Goal: Find specific page/section: Find specific page/section

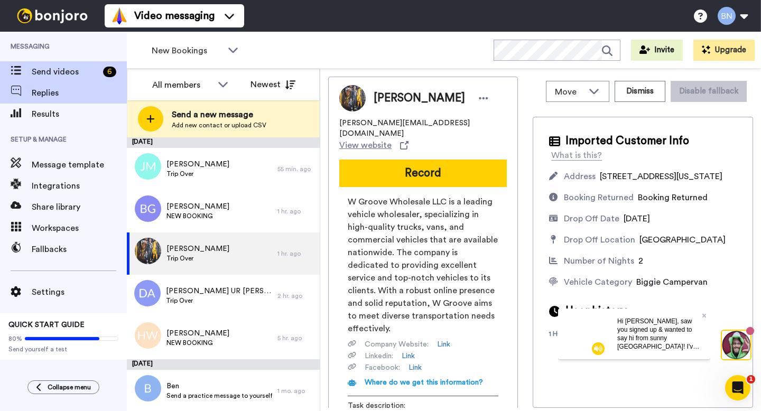
scroll to position [202, 0]
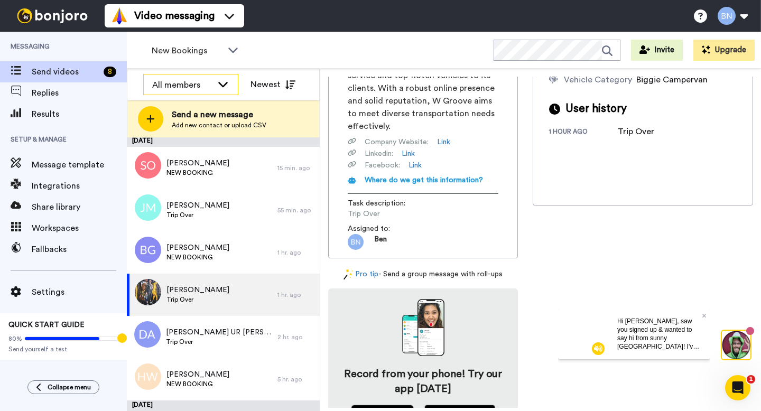
click at [209, 87] on div "All members" at bounding box center [182, 85] width 60 height 13
click at [196, 54] on span "New Bookings" at bounding box center [187, 50] width 71 height 13
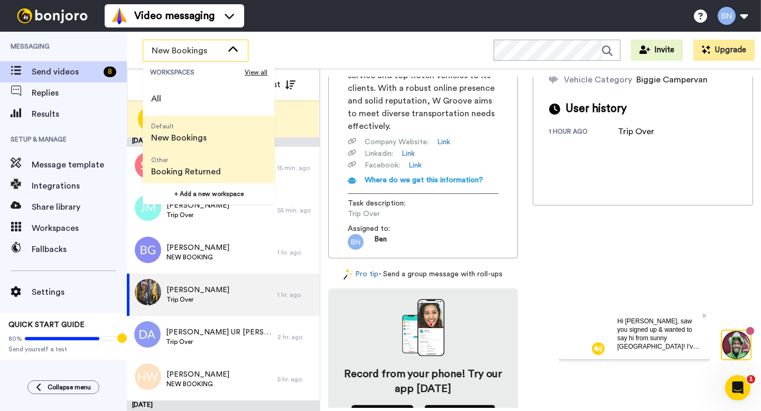
click at [233, 165] on li "Other Booking Returned" at bounding box center [209, 167] width 132 height 34
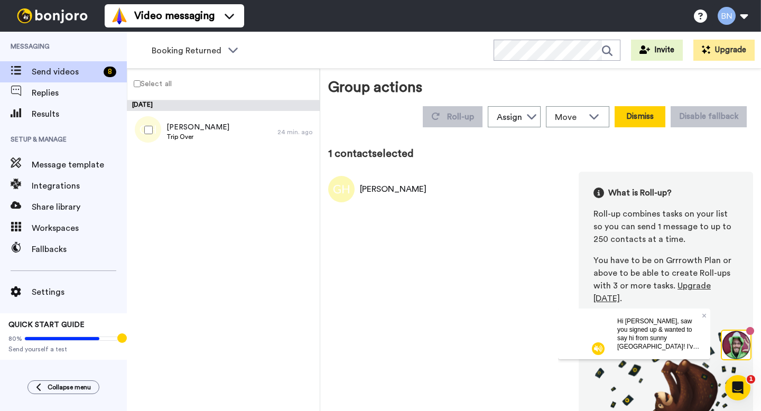
click at [644, 118] on button "Dismiss" at bounding box center [640, 116] width 51 height 21
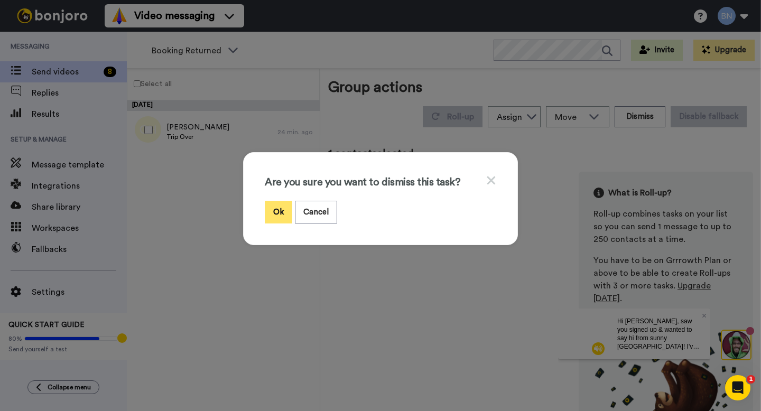
click at [287, 211] on button "Ok" at bounding box center [278, 212] width 27 height 23
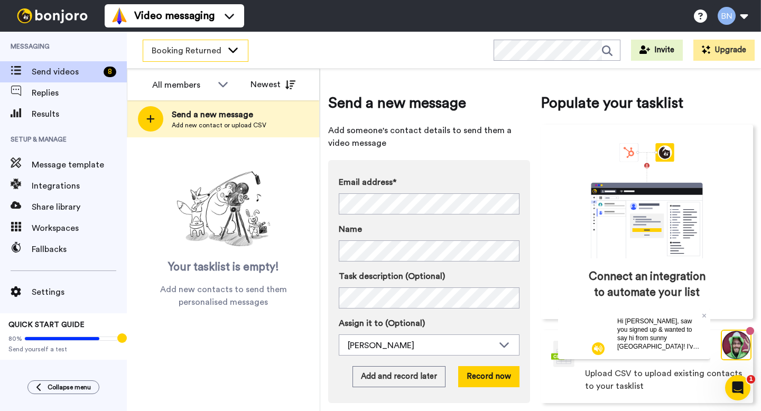
click at [196, 59] on div "Booking Returned" at bounding box center [195, 50] width 105 height 21
